Goal: Find specific page/section: Find specific page/section

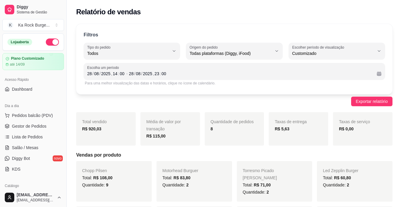
select select "ALL"
select select "-1"
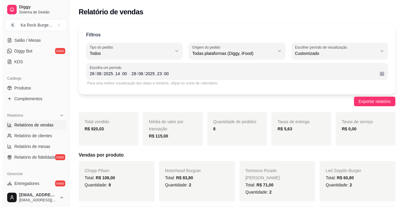
scroll to position [6, 0]
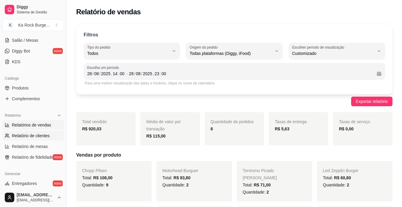
click at [33, 135] on span "Relatório de clientes" at bounding box center [31, 135] width 38 height 6
select select "30"
select select "HIGHEST_TOTAL_SPENT_WITH_ORDERS"
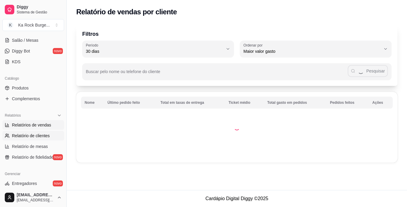
click at [32, 121] on link "Relatórios de vendas" at bounding box center [33, 125] width 62 height 10
select select "ALL"
select select "0"
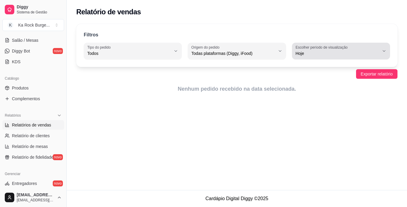
click at [351, 51] on span "Hoje" at bounding box center [337, 53] width 84 height 6
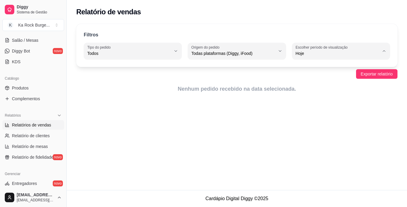
click at [335, 87] on span "7 dias" at bounding box center [337, 87] width 79 height 6
type input "7"
select select "7"
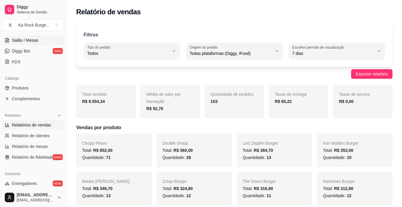
click at [26, 41] on span "Salão / Mesas" at bounding box center [25, 40] width 26 height 6
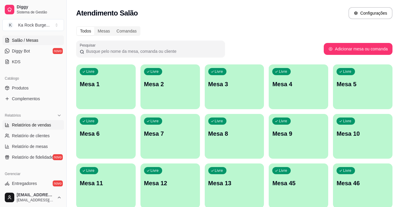
click at [38, 124] on span "Relatórios de vendas" at bounding box center [31, 125] width 39 height 6
select select "ALL"
select select "0"
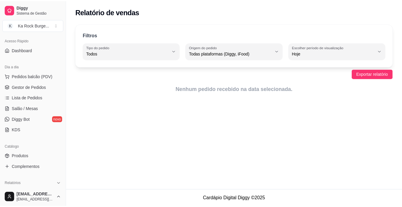
scroll to position [38, 0]
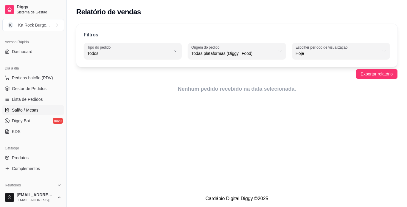
click at [46, 107] on link "Salão / Mesas" at bounding box center [33, 110] width 62 height 10
